Goal: Task Accomplishment & Management: Manage account settings

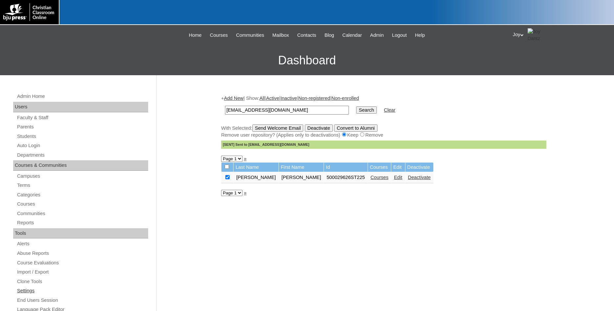
click at [32, 291] on link "Settings" at bounding box center [82, 291] width 132 height 8
click at [32, 289] on link "Settings" at bounding box center [82, 291] width 132 height 8
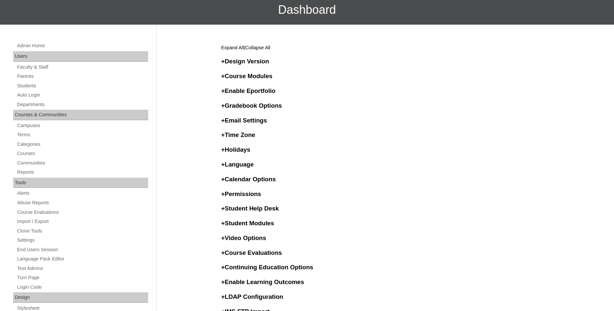
scroll to position [235, 0]
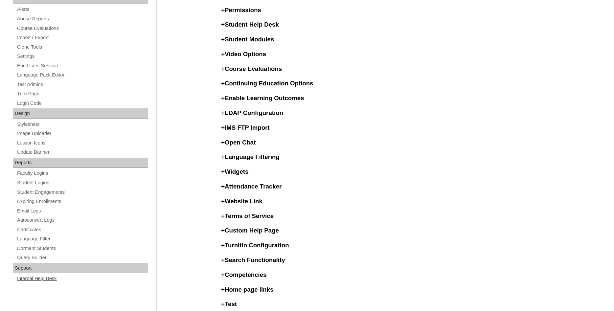
click at [36, 281] on link "Internal Help Desk" at bounding box center [82, 279] width 132 height 8
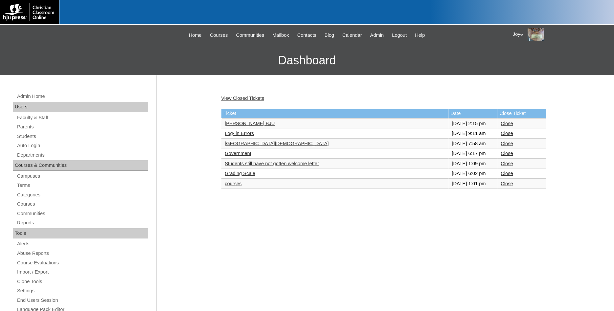
click at [237, 186] on link "courses" at bounding box center [233, 183] width 17 height 5
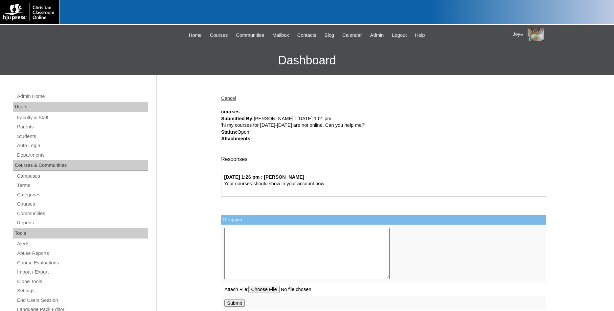
click at [228, 103] on div "Cancel courses Submitted By: [PERSON_NAME] : [DATE] 1:01 pm 'hi my courses for …" at bounding box center [382, 308] width 329 height 440
click at [229, 97] on link "Cancel" at bounding box center [228, 98] width 15 height 5
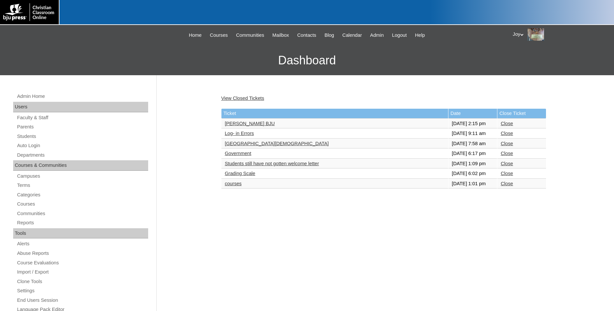
click at [508, 186] on link "Close" at bounding box center [507, 183] width 12 height 5
click at [251, 176] on link "Grading Scale" at bounding box center [240, 173] width 31 height 5
click at [252, 176] on link "Grading Scale" at bounding box center [240, 173] width 31 height 5
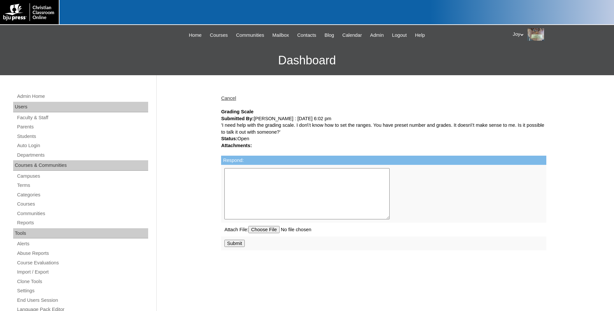
click at [35, 290] on link "Settings" at bounding box center [82, 291] width 132 height 8
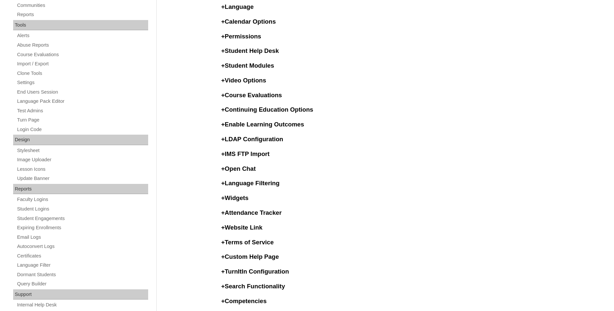
scroll to position [302, 0]
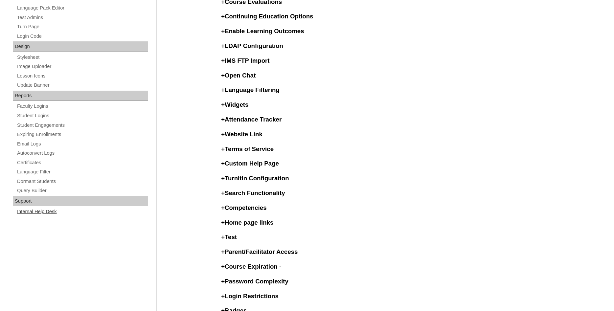
click at [48, 210] on link "Internal Help Desk" at bounding box center [82, 212] width 132 height 8
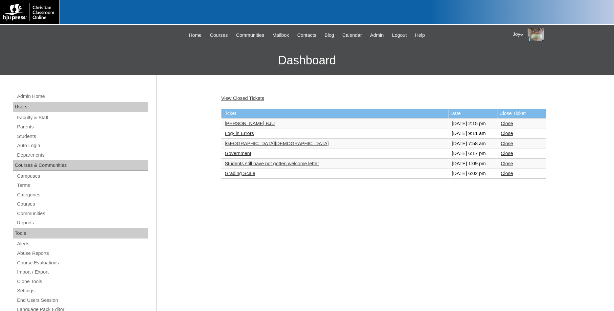
click at [295, 166] on link "Students still have not gotten welcome letter" at bounding box center [272, 163] width 94 height 5
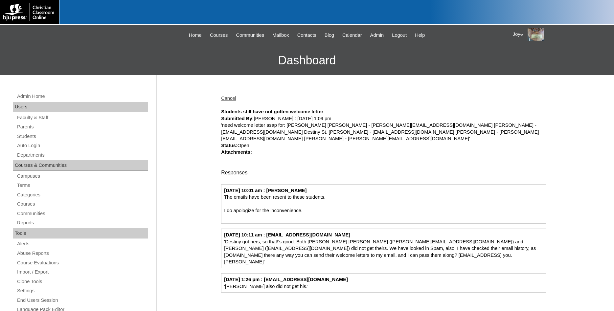
click at [230, 94] on div "Cancel Students still have not gotten welcome letter Submitted By: Shannon McNe…" at bounding box center [382, 308] width 329 height 440
click at [230, 98] on link "Cancel" at bounding box center [228, 98] width 15 height 5
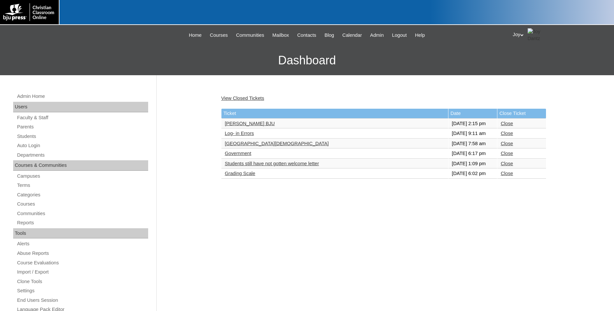
click at [505, 166] on link "Close" at bounding box center [507, 163] width 12 height 5
click at [230, 156] on link "Government" at bounding box center [238, 153] width 27 height 5
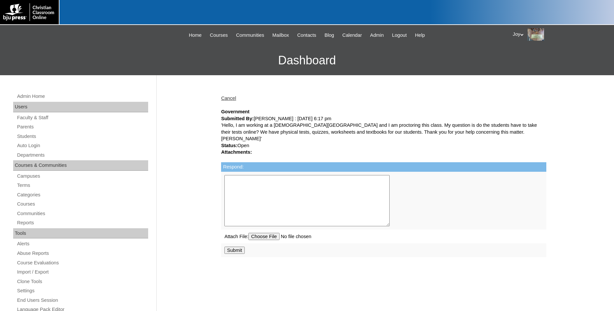
click at [231, 175] on textarea "Respond:" at bounding box center [306, 200] width 165 height 51
type textarea "You may use the paper tests in place of the online tests."
click at [234, 247] on input "Submit" at bounding box center [234, 250] width 20 height 7
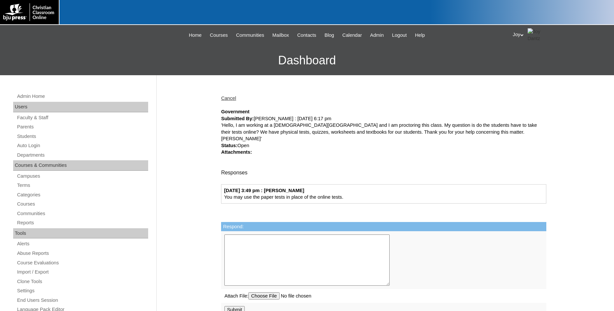
click at [231, 98] on link "Cancel" at bounding box center [228, 98] width 15 height 5
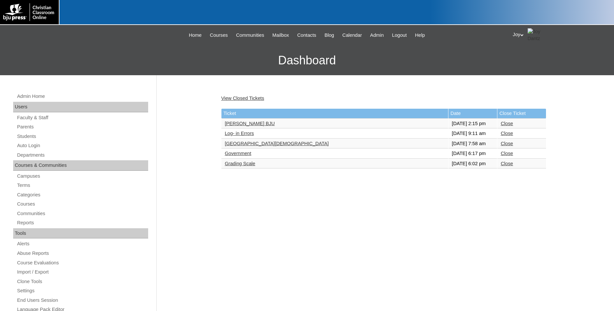
click at [236, 156] on link "Government" at bounding box center [238, 153] width 27 height 5
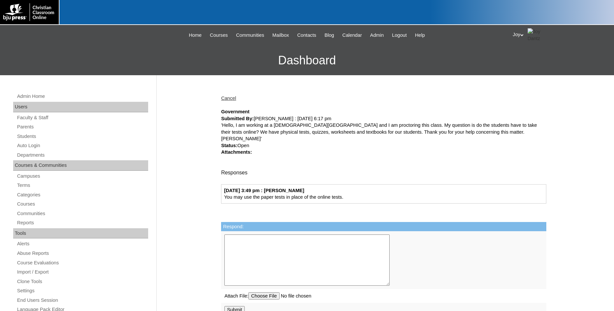
click at [236, 174] on div "Cancel Government Submitted By: [PERSON_NAME] : [DATE] 6:17 pm 'Hello, I am wor…" at bounding box center [382, 308] width 329 height 440
click at [235, 99] on link "Cancel" at bounding box center [228, 98] width 15 height 5
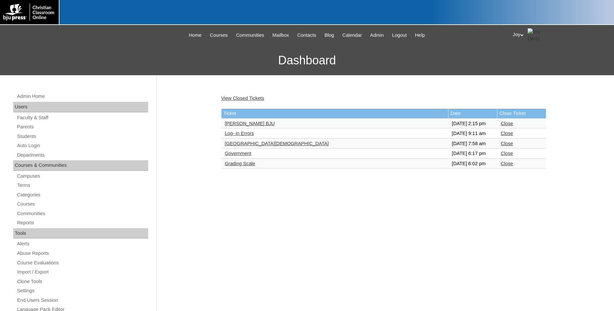
click at [266, 146] on link "Providence Christian School" at bounding box center [277, 143] width 104 height 5
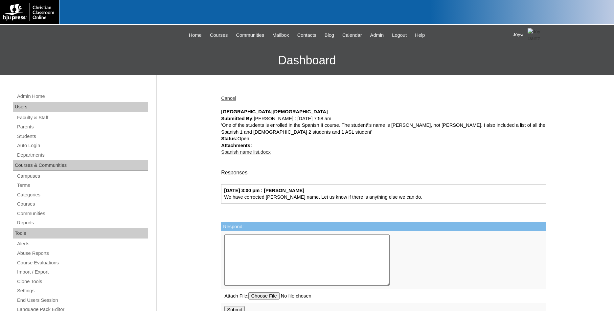
click at [226, 98] on link "Cancel" at bounding box center [228, 98] width 15 height 5
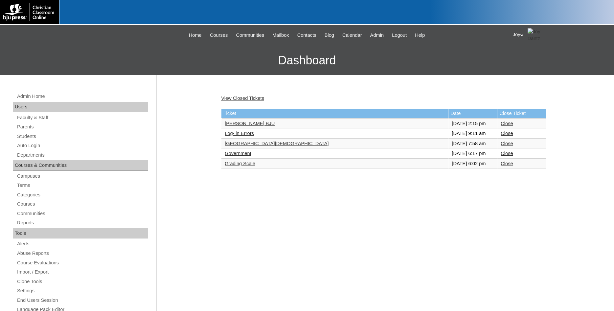
click at [507, 146] on link "Close" at bounding box center [507, 143] width 12 height 5
click at [245, 136] on link "Log- in Errors" at bounding box center [239, 133] width 29 height 5
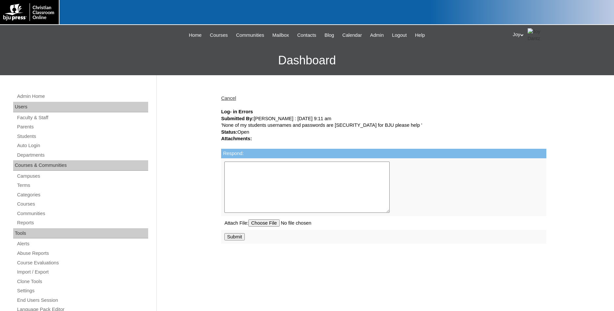
click at [287, 176] on textarea "Respond:" at bounding box center [306, 187] width 165 height 51
click at [24, 130] on link "Parents" at bounding box center [82, 127] width 132 height 8
click at [25, 136] on link "Students" at bounding box center [82, 136] width 132 height 8
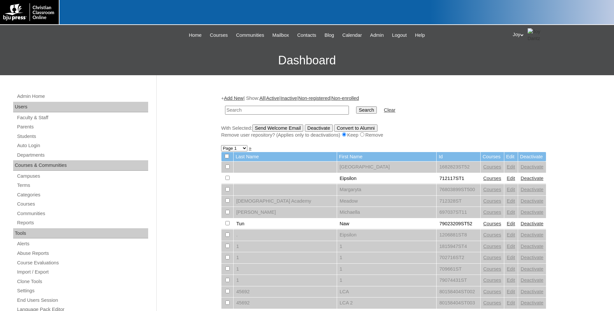
click at [268, 115] on td at bounding box center [287, 110] width 130 height 15
click at [246, 112] on input "text" at bounding box center [287, 110] width 124 height 9
type input "[PERSON_NAME]"
click at [356, 109] on input "Search" at bounding box center [366, 109] width 20 height 7
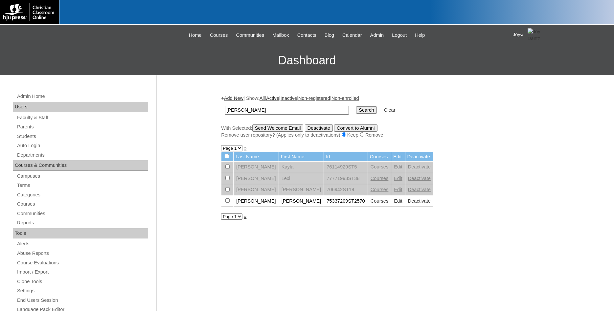
click at [394, 203] on link "Edit" at bounding box center [398, 201] width 8 height 5
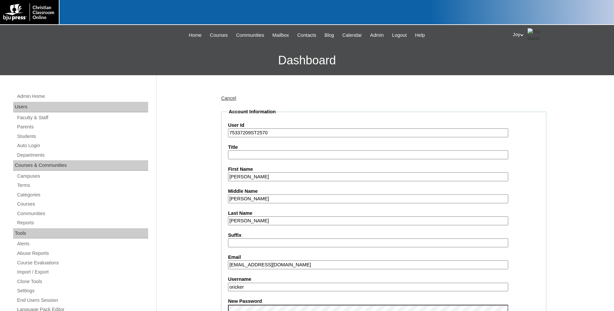
click at [522, 35] on div "Joy My Profile My Settings Logout" at bounding box center [560, 34] width 95 height 13
click at [523, 63] on span "Logout" at bounding box center [524, 61] width 13 height 5
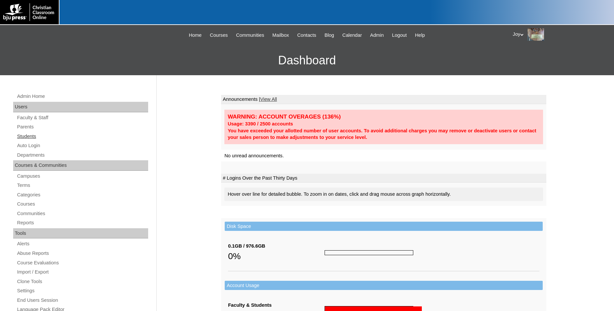
click at [35, 134] on link "Students" at bounding box center [82, 136] width 132 height 8
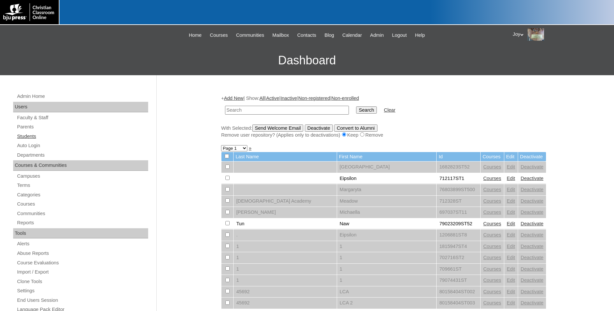
click at [33, 135] on link "Students" at bounding box center [82, 136] width 132 height 8
type input "cxwj1314@gmail.com"
drag, startPoint x: 309, startPoint y: 110, endPoint x: 138, endPoint y: 92, distance: 171.9
click at [225, 106] on input "cxwj1314@gmail.com" at bounding box center [287, 110] width 124 height 9
click at [28, 137] on link "Students" at bounding box center [82, 136] width 132 height 8
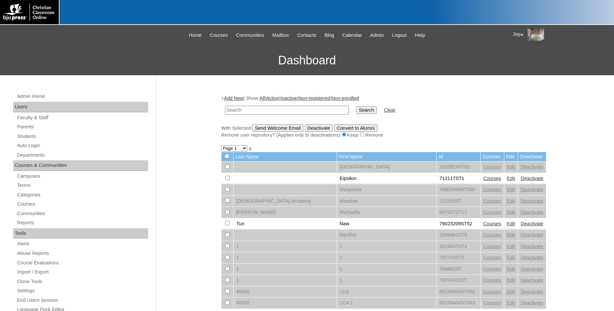
click at [264, 111] on input "text" at bounding box center [287, 110] width 124 height 9
click at [253, 110] on input "text" at bounding box center [287, 110] width 124 height 9
type input "Ricker"
click at [356, 106] on input "Search" at bounding box center [366, 109] width 20 height 7
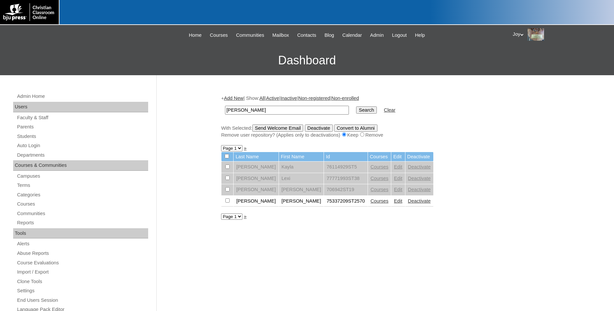
click at [394, 204] on link "Edit" at bounding box center [398, 201] width 8 height 5
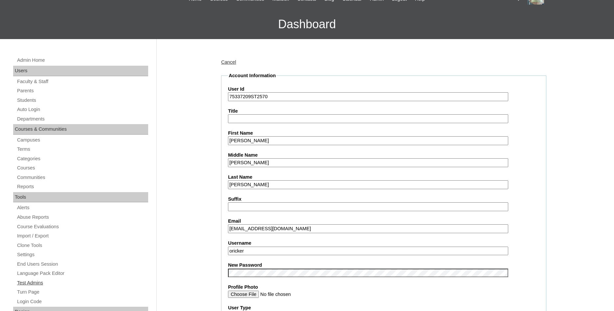
scroll to position [201, 0]
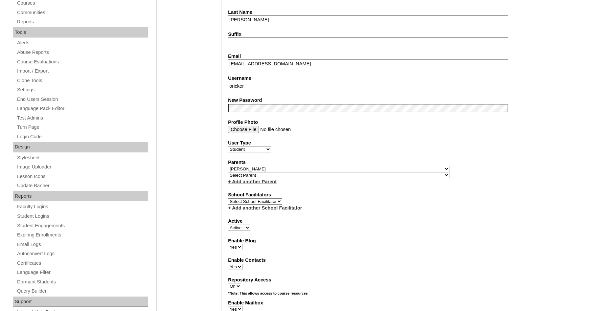
click at [230, 85] on input "oricker" at bounding box center [368, 86] width 280 height 9
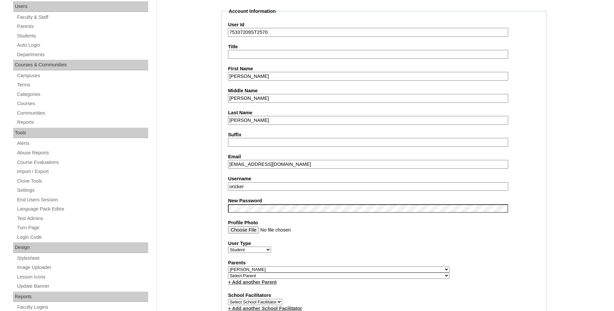
click at [304, 165] on input "tjackson@covenantlionshouma.com" at bounding box center [368, 164] width 280 height 9
drag, startPoint x: 252, startPoint y: 99, endPoint x: 187, endPoint y: 93, distance: 65.0
click at [228, 94] on input "James" at bounding box center [368, 98] width 280 height 9
click at [350, 192] on fieldset "Account Information User Id 75337209ST2570 Title First Name Owen Middle Name La…" at bounding box center [383, 274] width 325 height 533
click at [351, 188] on input "oricker" at bounding box center [368, 186] width 280 height 9
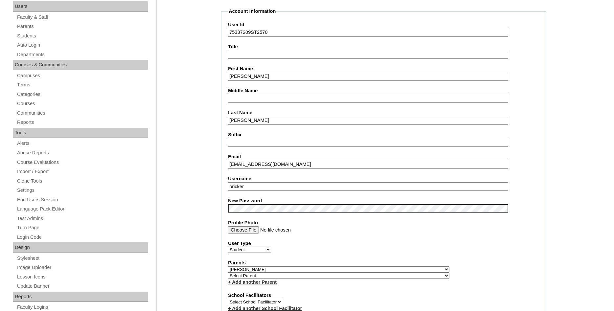
click at [344, 187] on input "oricker" at bounding box center [368, 186] width 280 height 9
click at [389, 260] on fieldset "Account Information User Id 75337209ST2570 Title First Name Owen Middle Name La…" at bounding box center [383, 274] width 325 height 533
click at [284, 180] on label "Username" at bounding box center [384, 179] width 312 height 7
click at [284, 182] on input "oricker" at bounding box center [368, 186] width 280 height 9
type input "oricker"
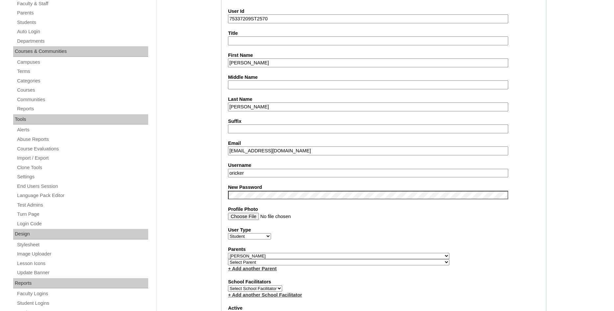
scroll to position [702, 0]
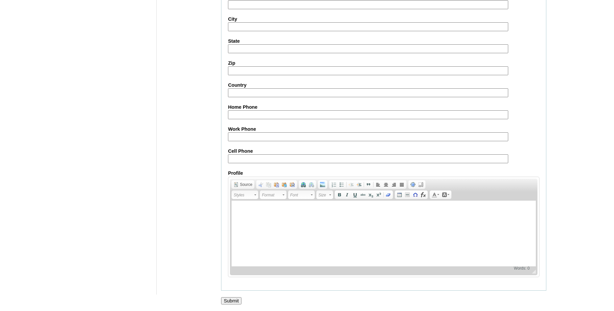
click at [223, 305] on div at bounding box center [307, 308] width 614 height 7
click at [235, 300] on input "Submit" at bounding box center [231, 300] width 20 height 7
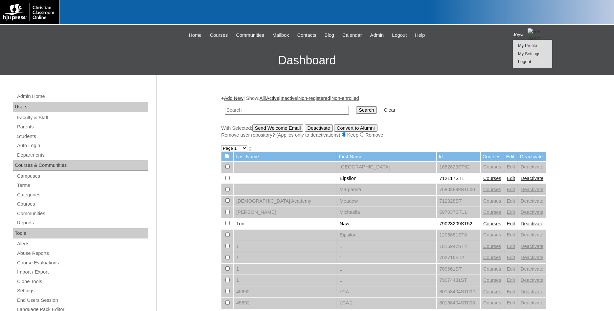
click at [526, 63] on span "Logout" at bounding box center [524, 61] width 13 height 5
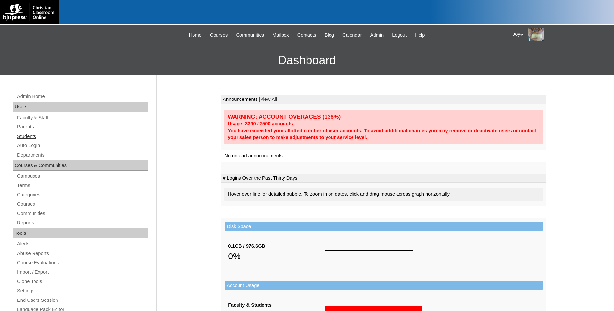
click at [29, 137] on link "Students" at bounding box center [82, 136] width 132 height 8
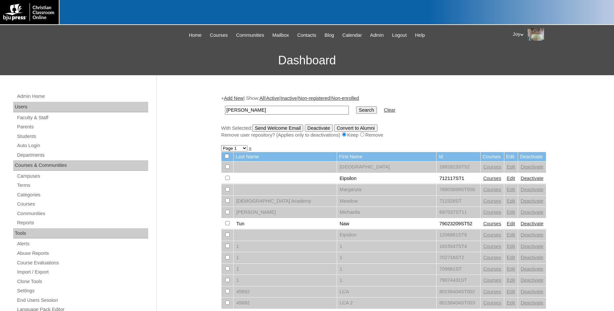
type input "[PERSON_NAME]"
click at [356, 106] on input "Search" at bounding box center [366, 109] width 20 height 7
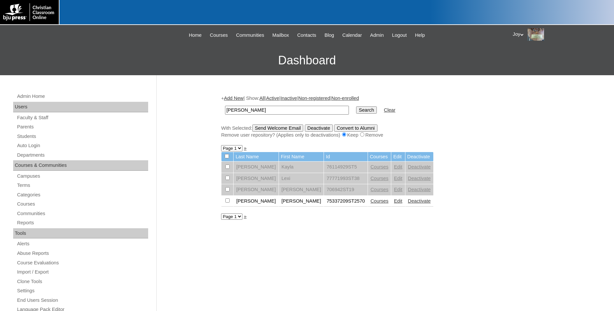
click at [371, 203] on link "Courses" at bounding box center [380, 201] width 18 height 5
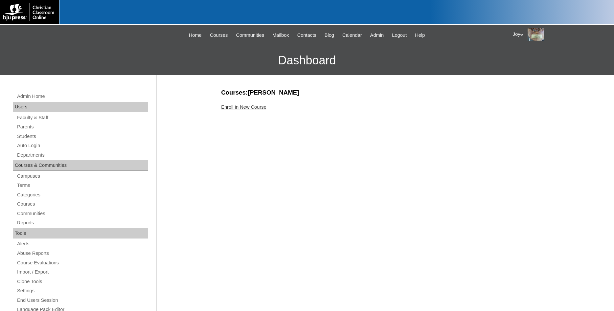
click at [266, 109] on link "Enroll in New Course" at bounding box center [243, 107] width 45 height 5
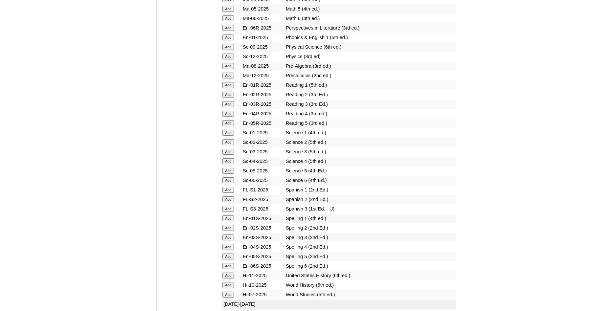
scroll to position [738, 0]
